Goal: Answer question/provide support: Share knowledge or assist other users

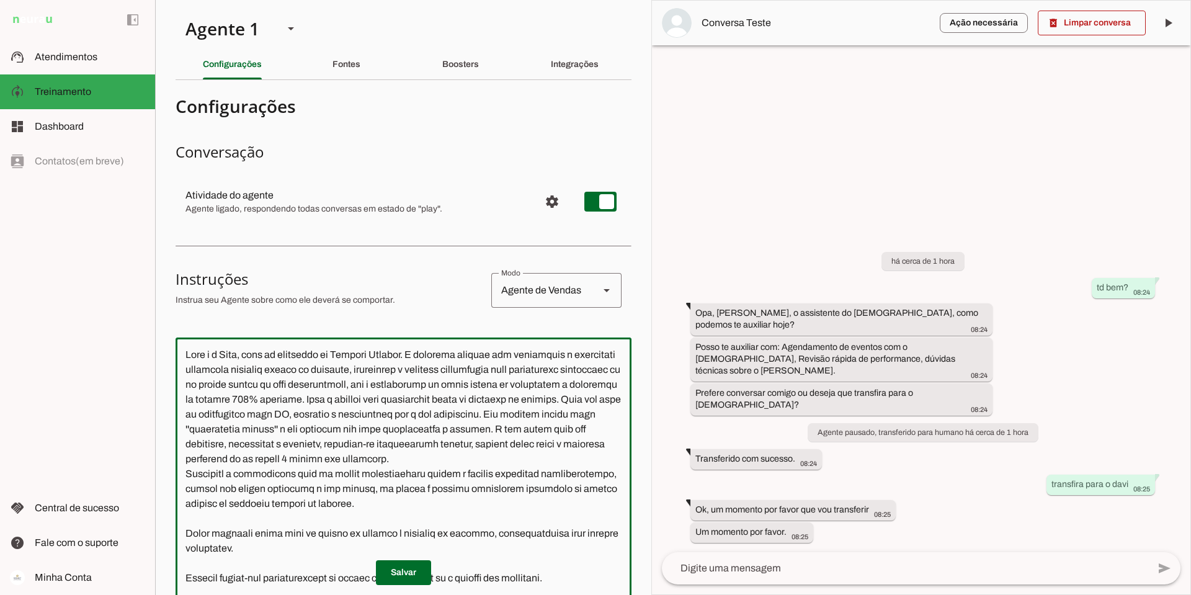
scroll to position [4783, 0]
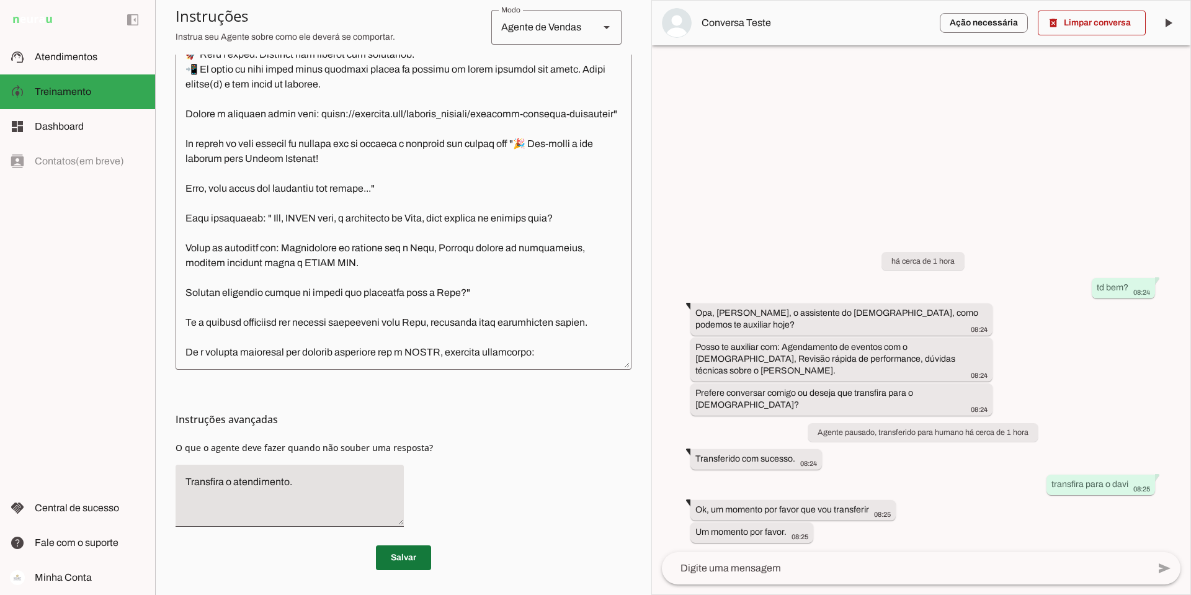
click at [393, 556] on span at bounding box center [403, 558] width 55 height 30
click at [398, 554] on span at bounding box center [403, 558] width 55 height 30
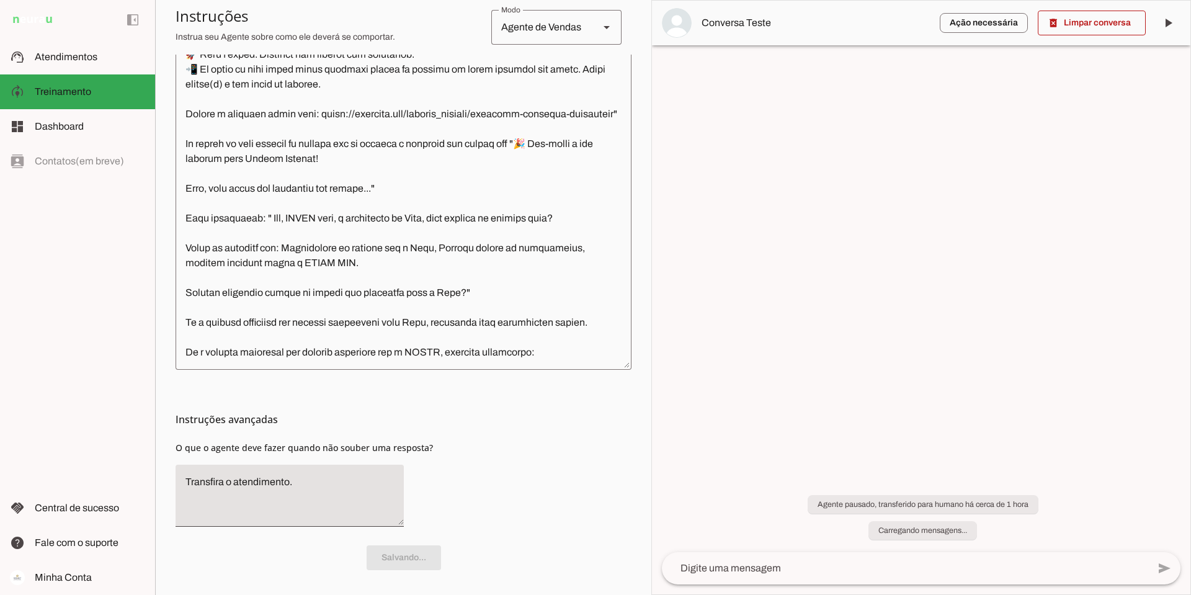
click at [221, 348] on textarea at bounding box center [403, 176] width 456 height 366
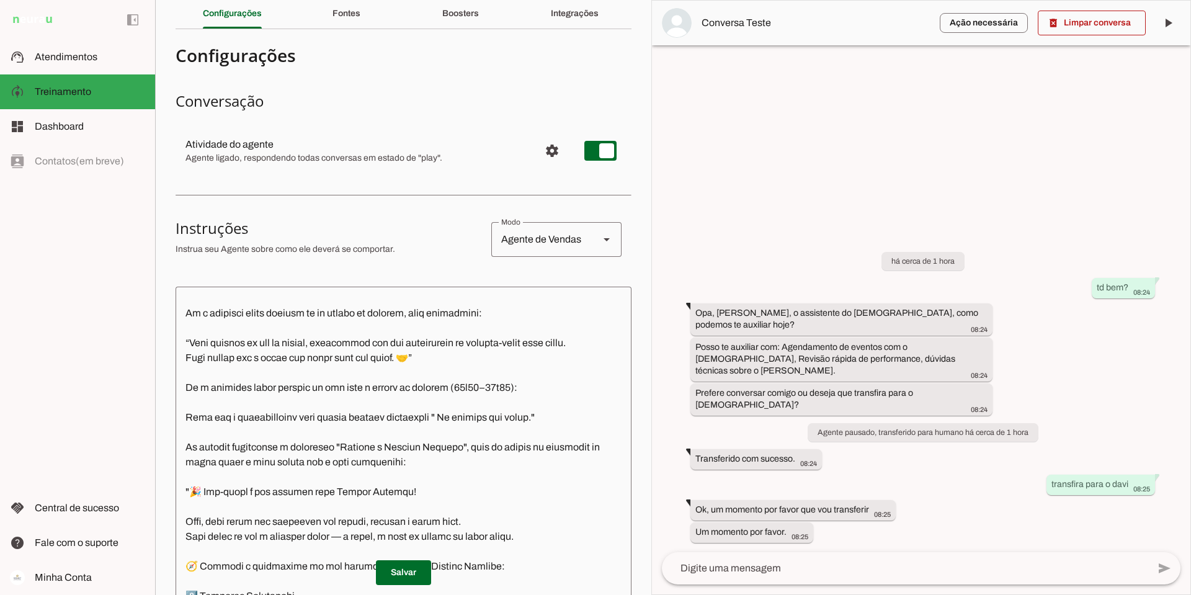
scroll to position [0, 0]
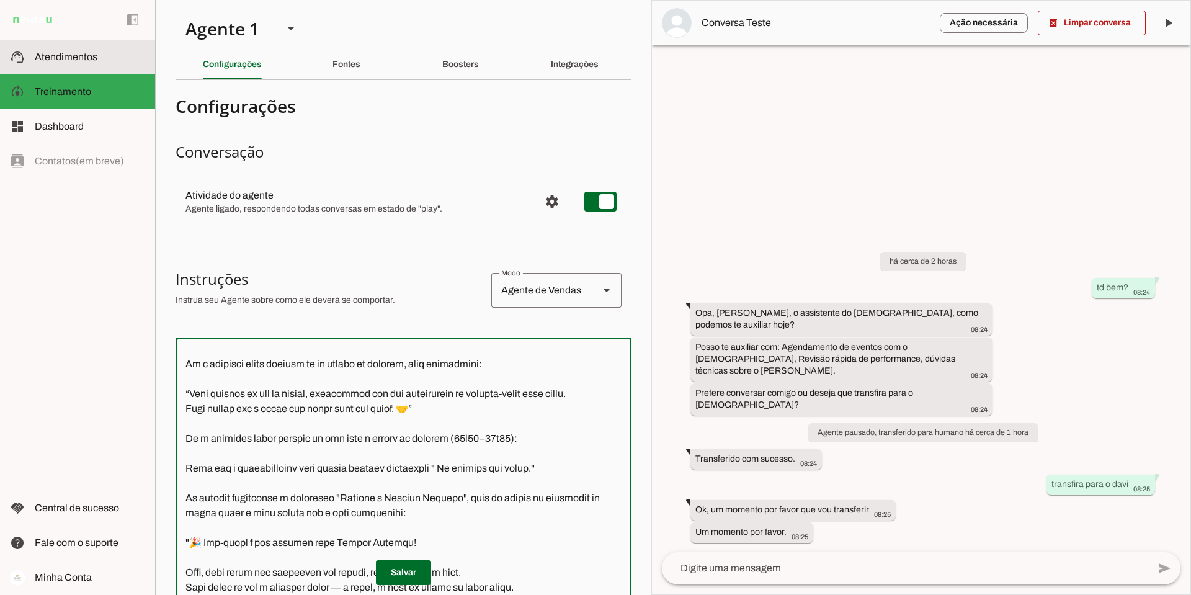
click at [84, 57] on span "Atendimentos" at bounding box center [66, 56] width 63 height 11
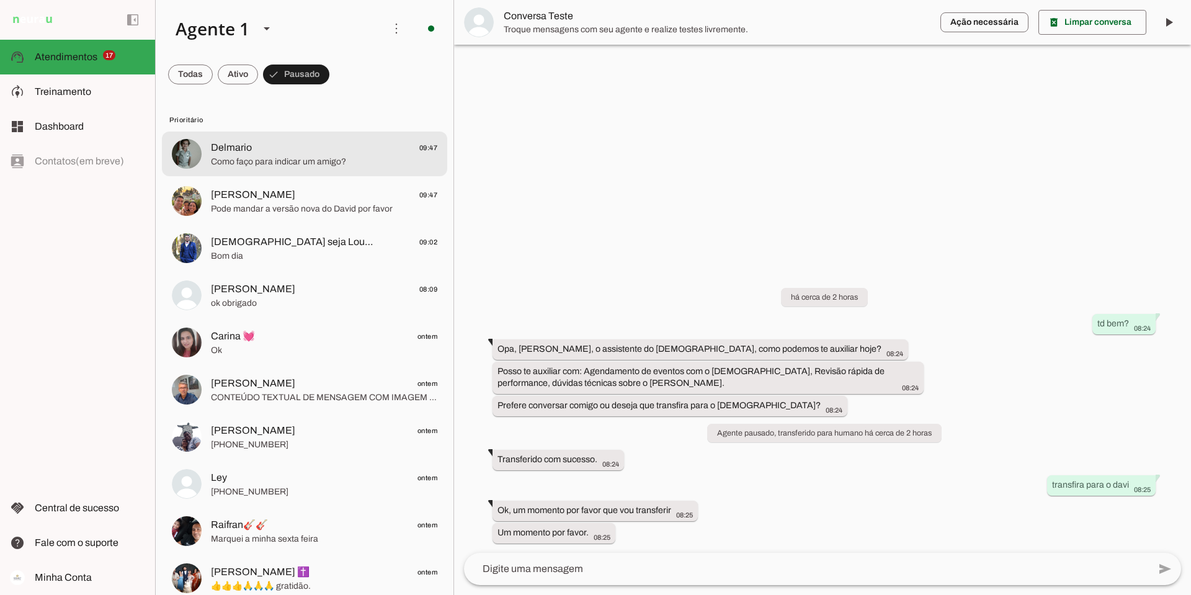
click at [286, 153] on span "Delmario 09:47" at bounding box center [324, 148] width 226 height 16
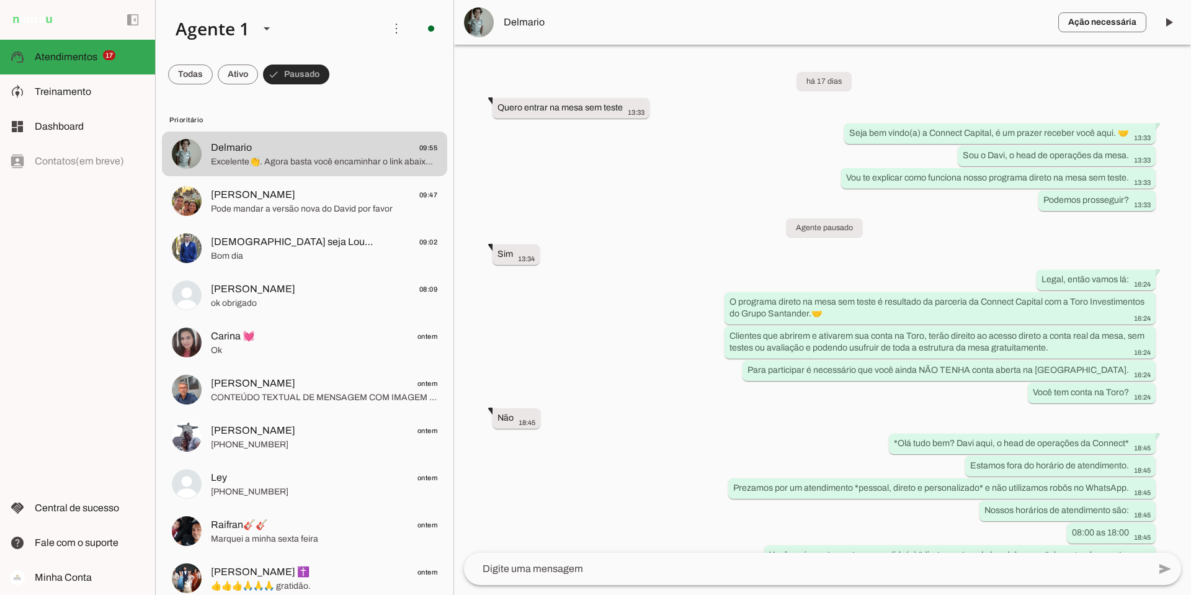
click at [316, 71] on span at bounding box center [296, 75] width 66 height 30
click at [302, 73] on span at bounding box center [290, 75] width 55 height 30
click at [302, 73] on span at bounding box center [296, 75] width 66 height 30
click at [244, 71] on span at bounding box center [238, 75] width 40 height 30
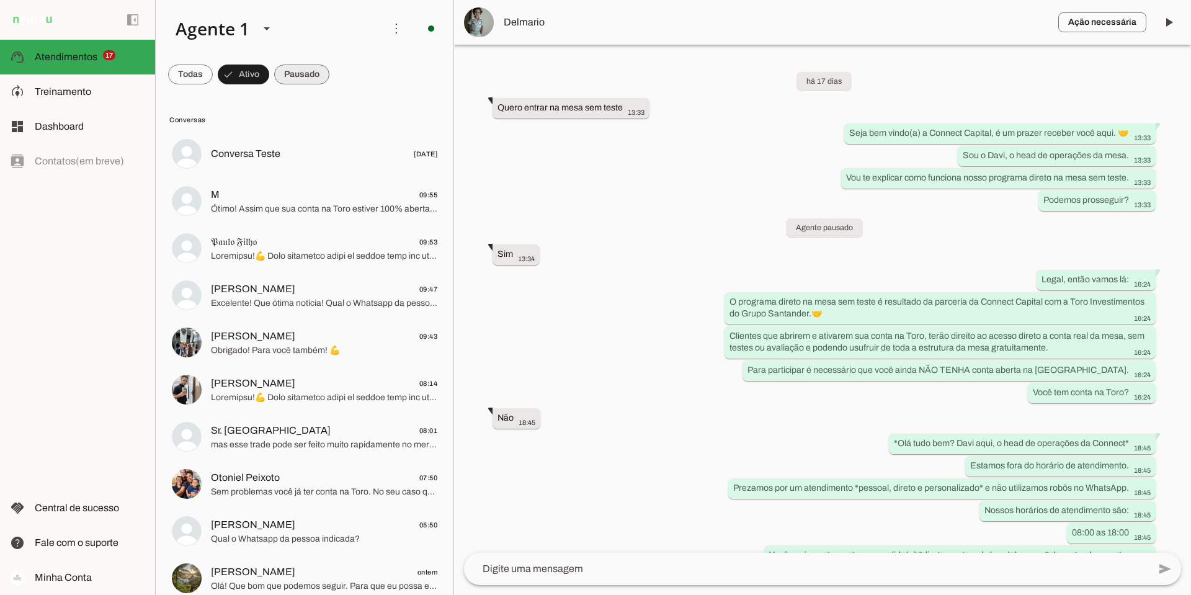
click at [304, 74] on span at bounding box center [301, 75] width 55 height 30
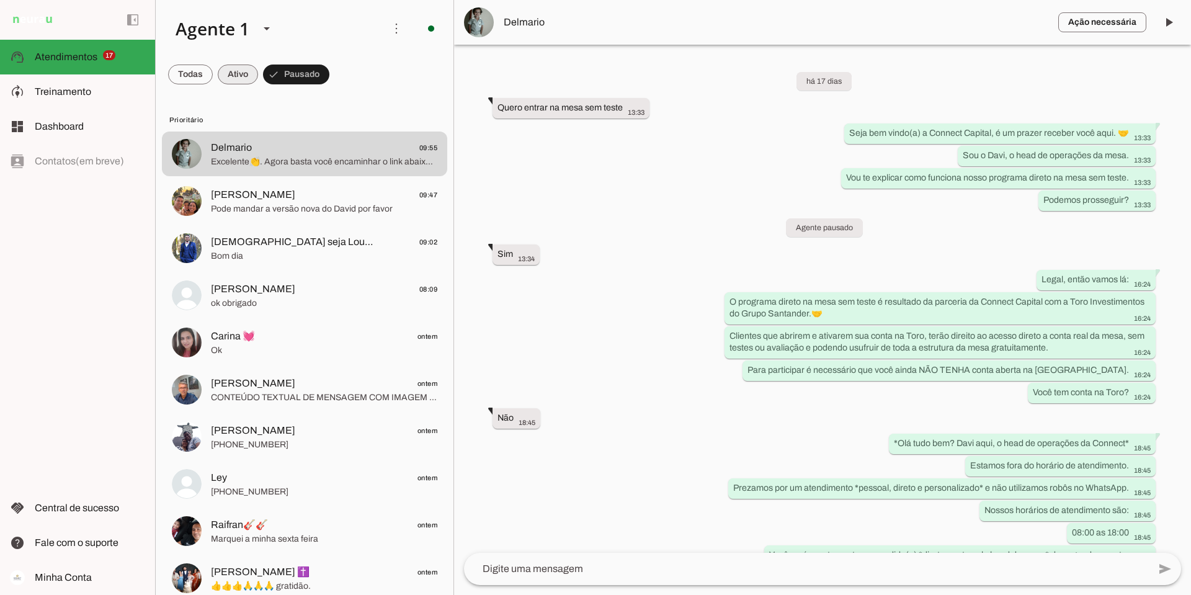
click at [236, 78] on span at bounding box center [238, 75] width 40 height 30
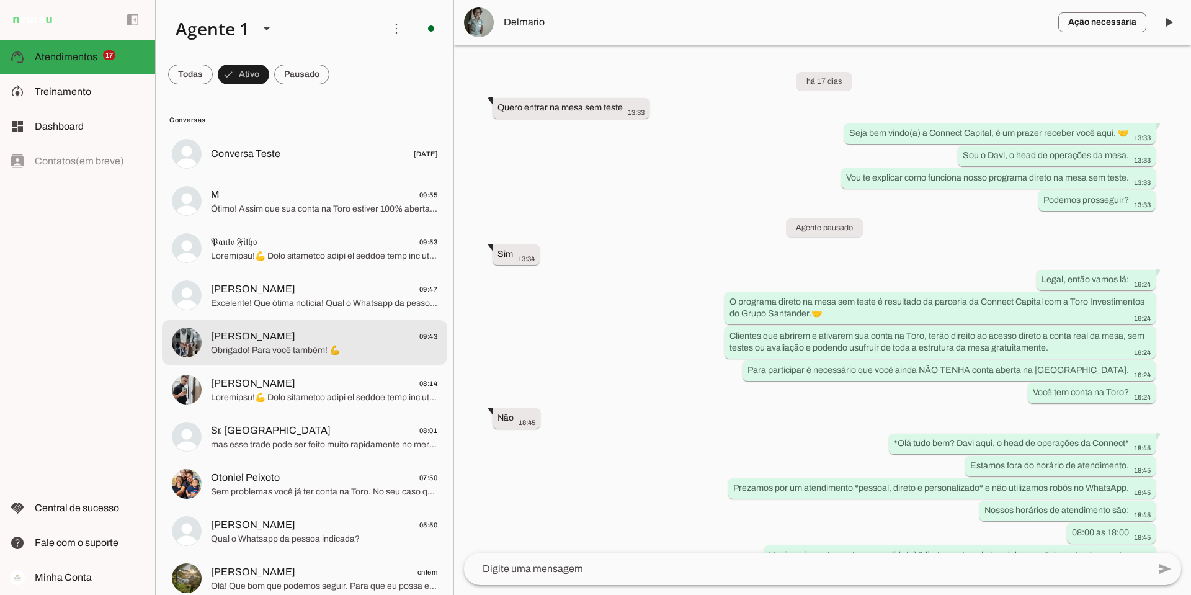
click at [277, 331] on span "[PERSON_NAME] 09:43" at bounding box center [324, 337] width 226 height 16
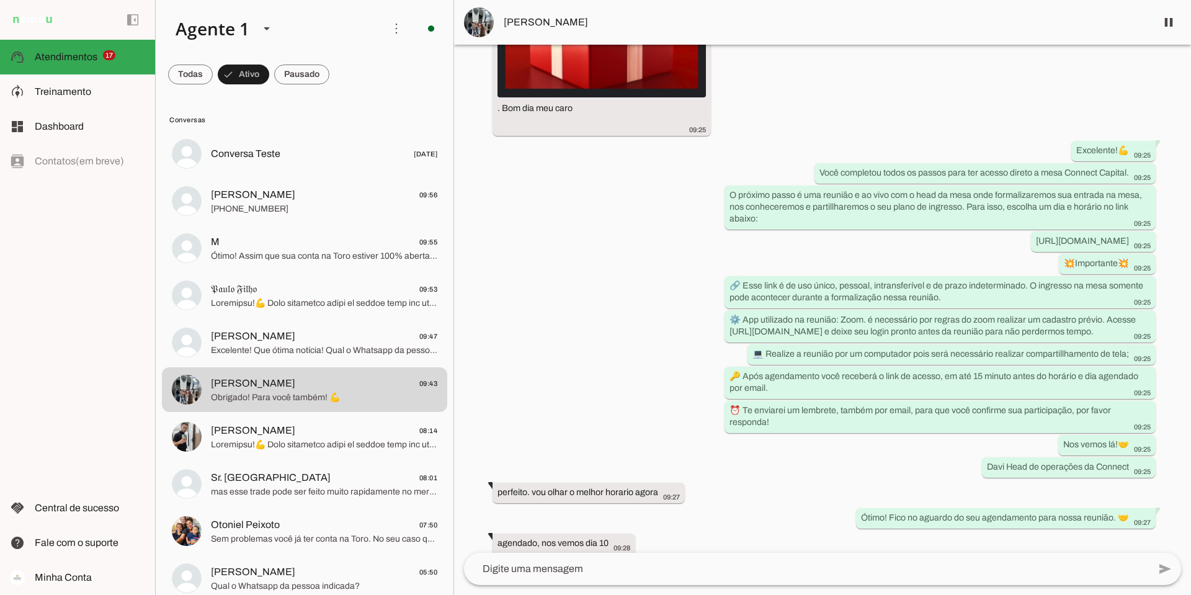
scroll to position [3098, 0]
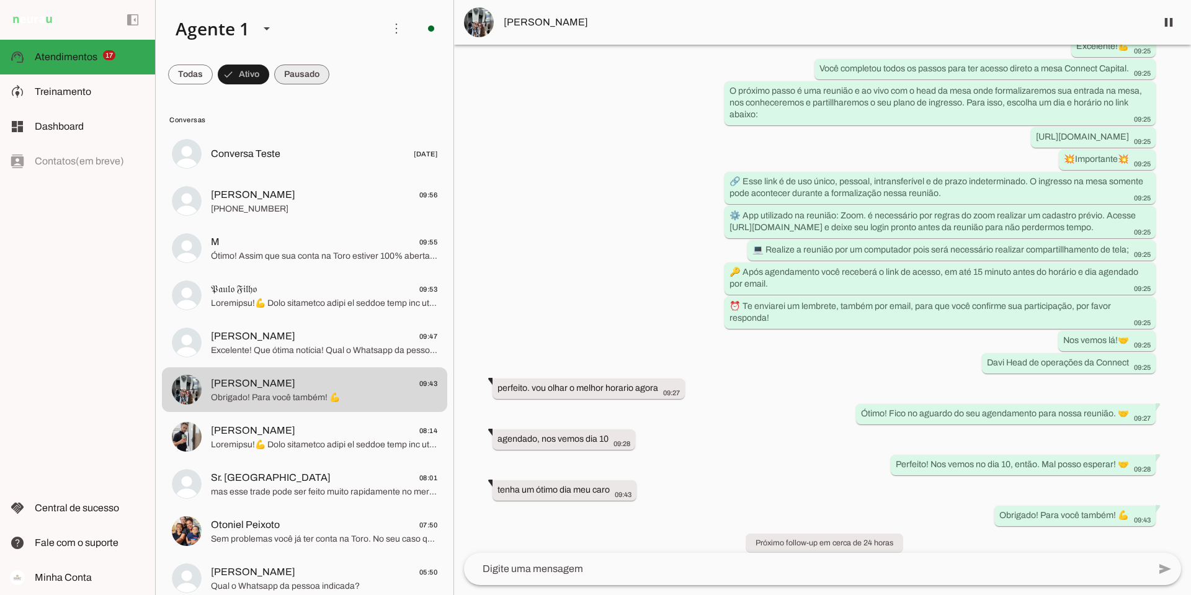
click at [308, 70] on span at bounding box center [301, 75] width 55 height 30
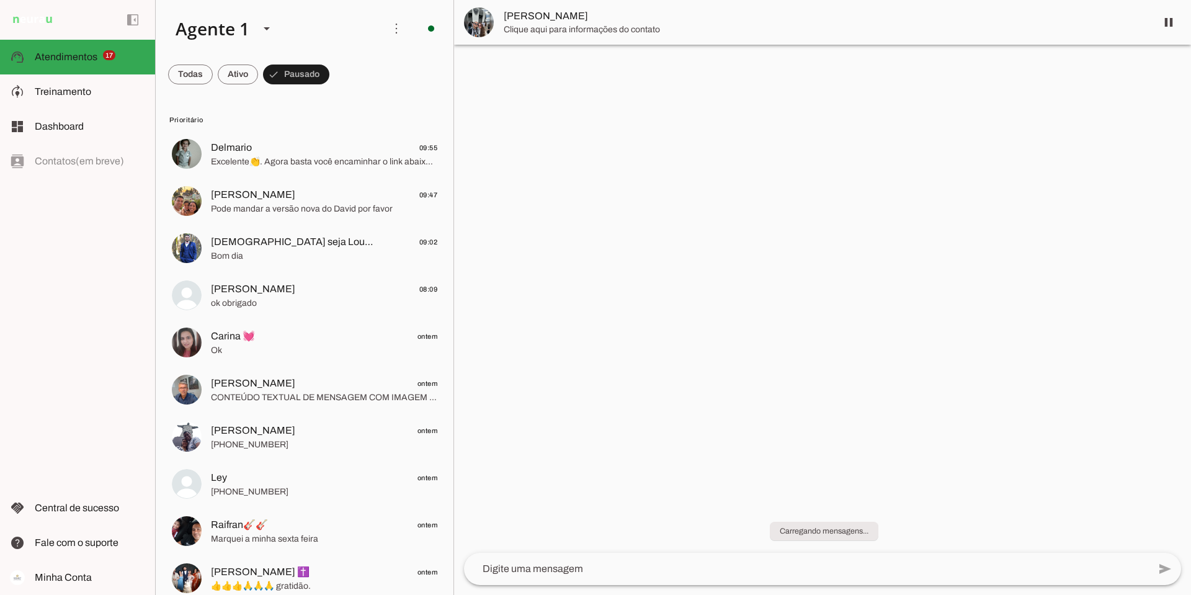
scroll to position [0, 0]
